Goal: Transaction & Acquisition: Book appointment/travel/reservation

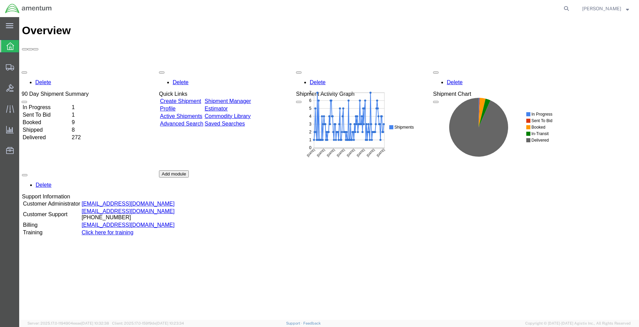
click at [57, 68] on div "Delete 90 Day Shipment Summary In Progress 1 Sent To Bid 1 Booked 9 Shipped 8 D…" at bounding box center [329, 170] width 614 height 205
click at [53, 104] on td "In Progress" at bounding box center [47, 107] width 48 height 7
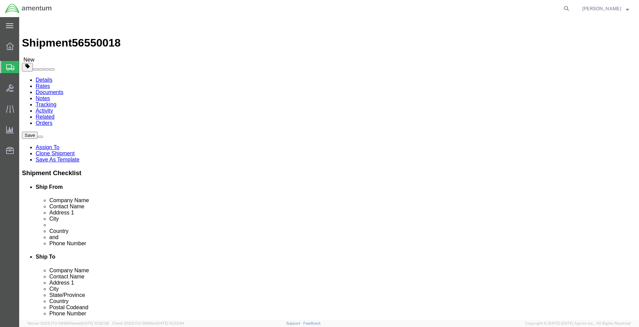
select select "42677"
select select
click input ","
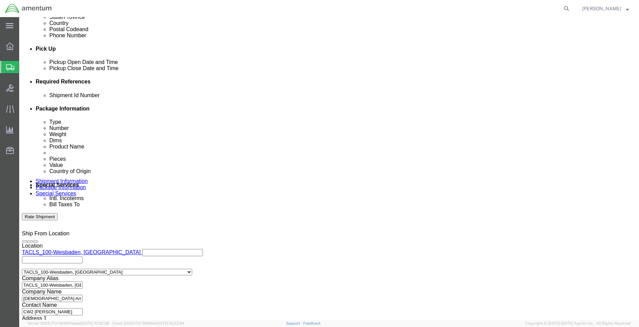
scroll to position [311, 0]
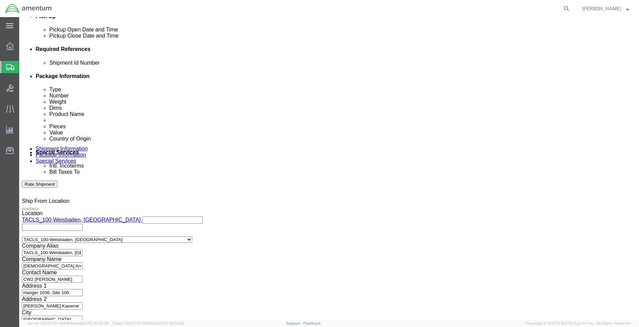
click button "Continue"
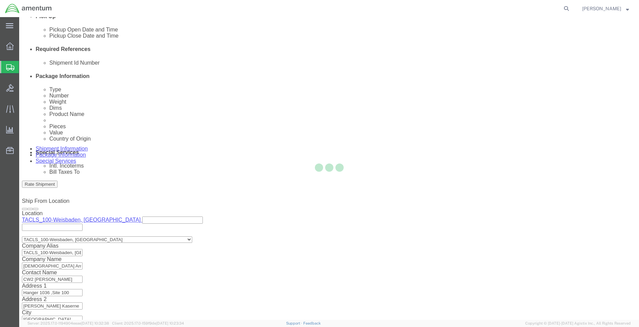
scroll to position [0, 0]
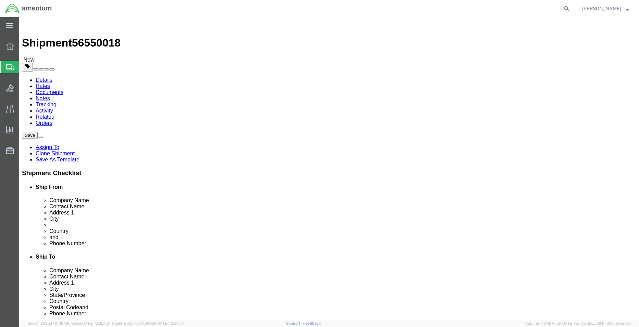
click button "Continue"
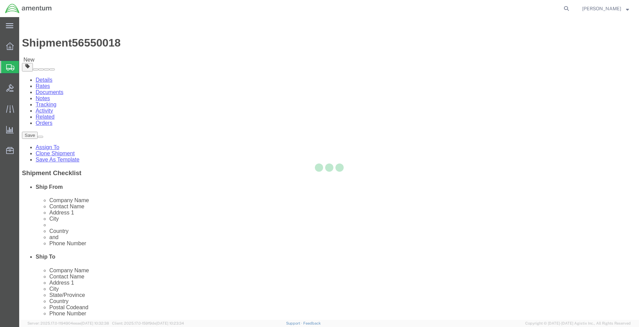
select select
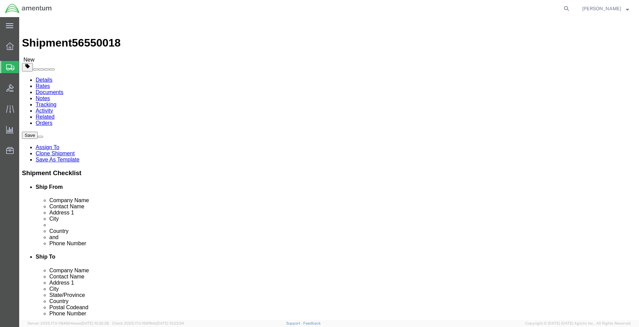
select select "DEPARTMENT"
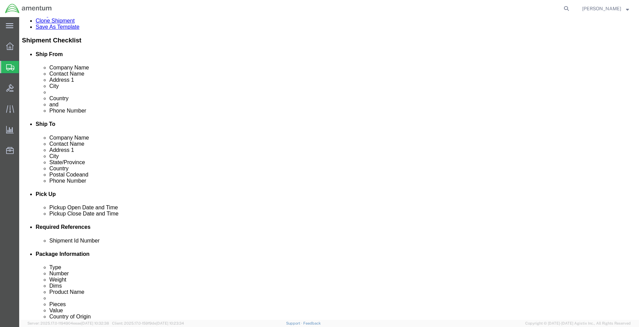
scroll to position [240, 0]
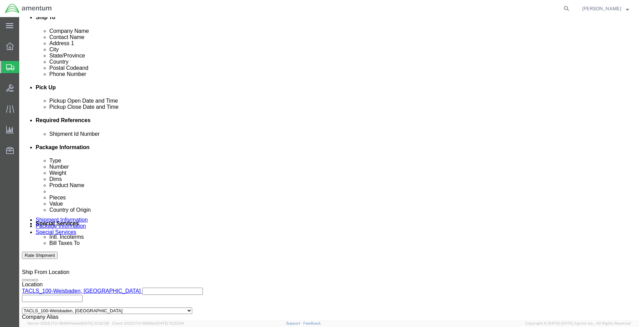
click button "Rate Shipment"
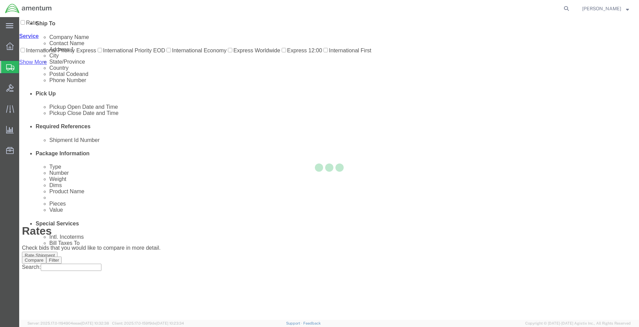
scroll to position [0, 0]
